Goal: Information Seeking & Learning: Learn about a topic

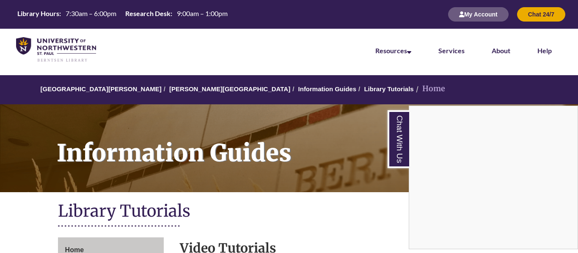
scroll to position [11, 0]
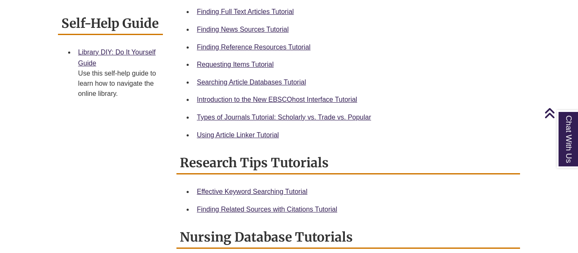
scroll to position [336, 0]
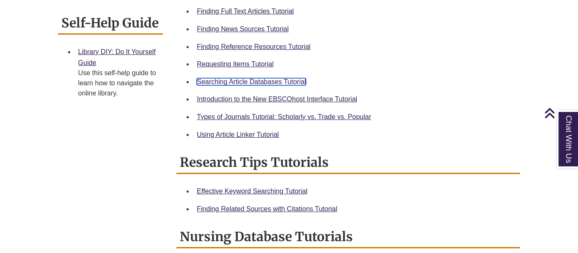
click at [270, 82] on link "Searching Article Databases Tutorial" at bounding box center [251, 81] width 109 height 7
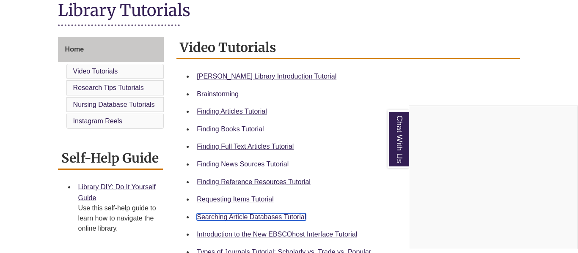
scroll to position [0, 0]
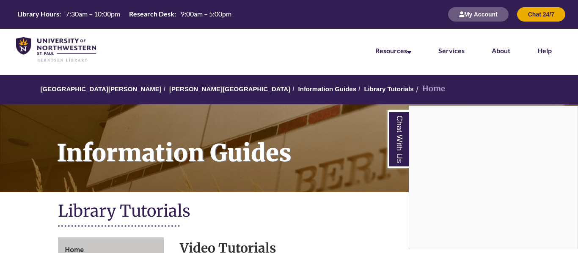
click at [175, 88] on div "Chat With Us" at bounding box center [289, 126] width 578 height 253
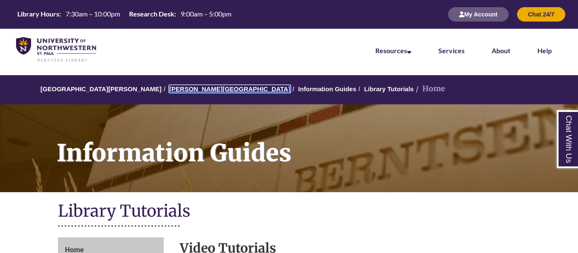
click at [174, 89] on link "[PERSON_NAME][GEOGRAPHIC_DATA]" at bounding box center [229, 88] width 121 height 7
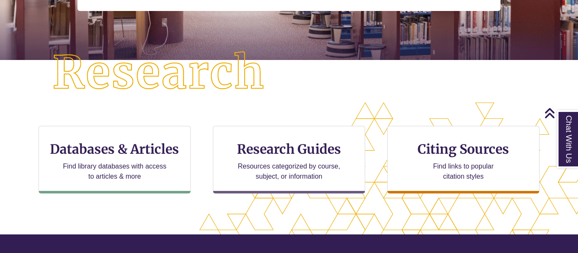
scroll to position [203, 0]
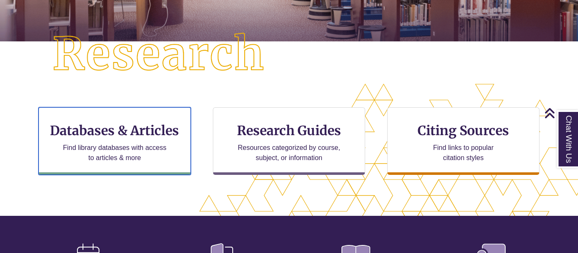
click at [167, 143] on p "Find library databases with access to articles & more" at bounding box center [115, 153] width 110 height 20
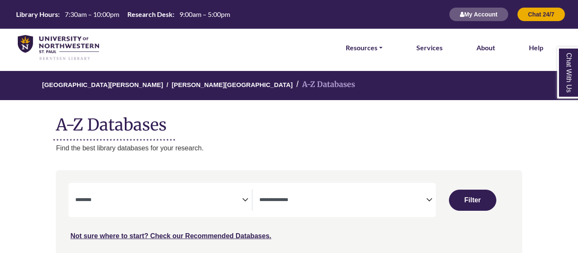
select select "Database Subject Filter"
select select "Database Types Filter"
select select "Database Subject Filter"
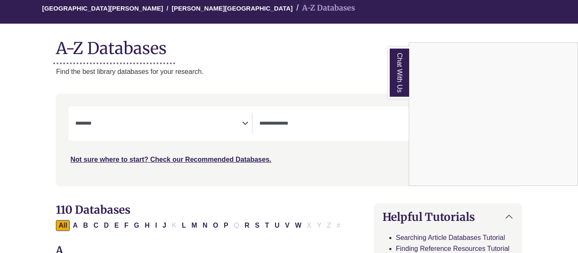
scroll to position [78, 0]
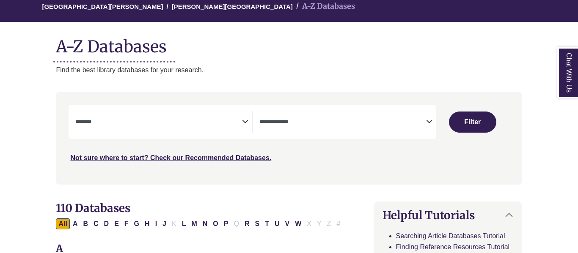
click at [428, 123] on icon "Search filters" at bounding box center [429, 120] width 6 height 13
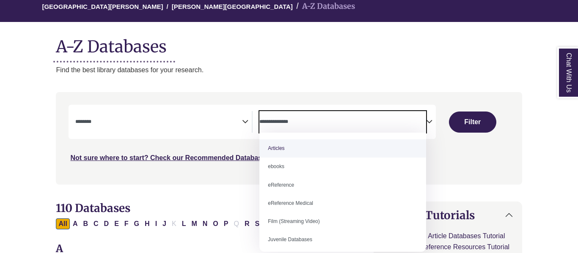
select select "*****"
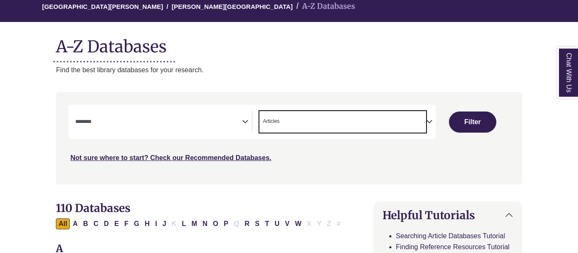
click at [240, 120] on textarea "Search" at bounding box center [158, 122] width 167 height 7
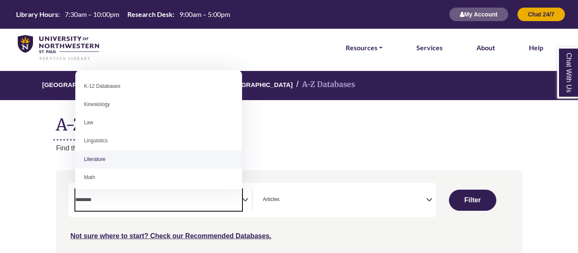
scroll to position [753, 0]
click at [297, 128] on h1 "A-Z Databases" at bounding box center [289, 122] width 466 height 26
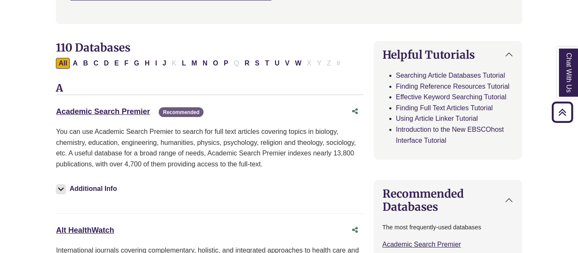
scroll to position [241, 0]
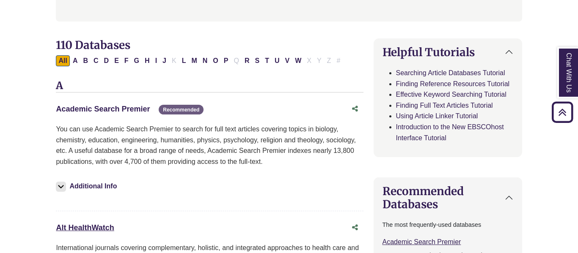
click at [126, 109] on link "Academic Search Premier This link opens in a new window" at bounding box center [103, 109] width 94 height 8
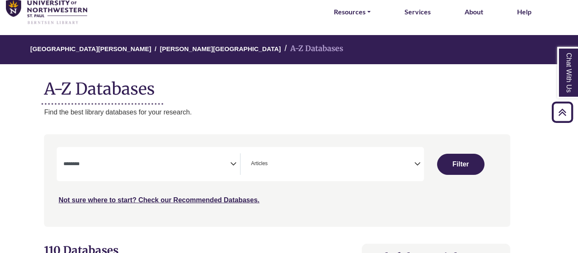
scroll to position [0, 12]
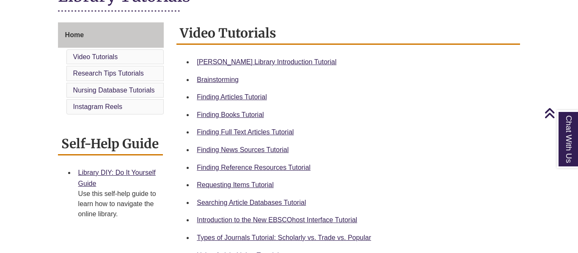
scroll to position [214, 0]
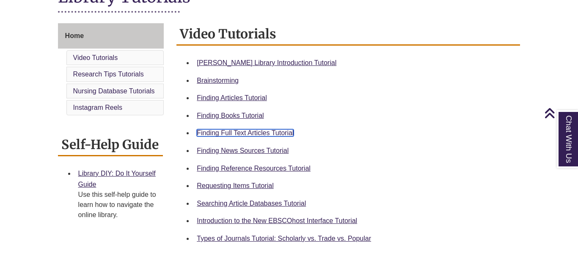
click at [245, 133] on link "Finding Full Text Articles Tutorial" at bounding box center [245, 132] width 97 height 7
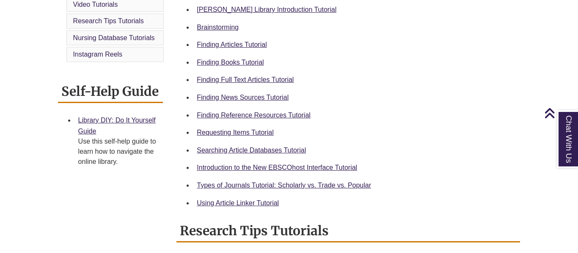
scroll to position [267, 0]
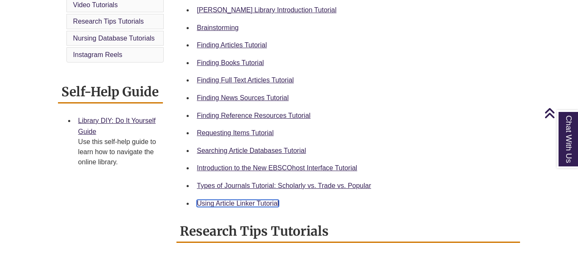
click at [249, 204] on link "Using Article Linker Tutorial" at bounding box center [238, 203] width 82 height 7
